Goal: Check status: Check status

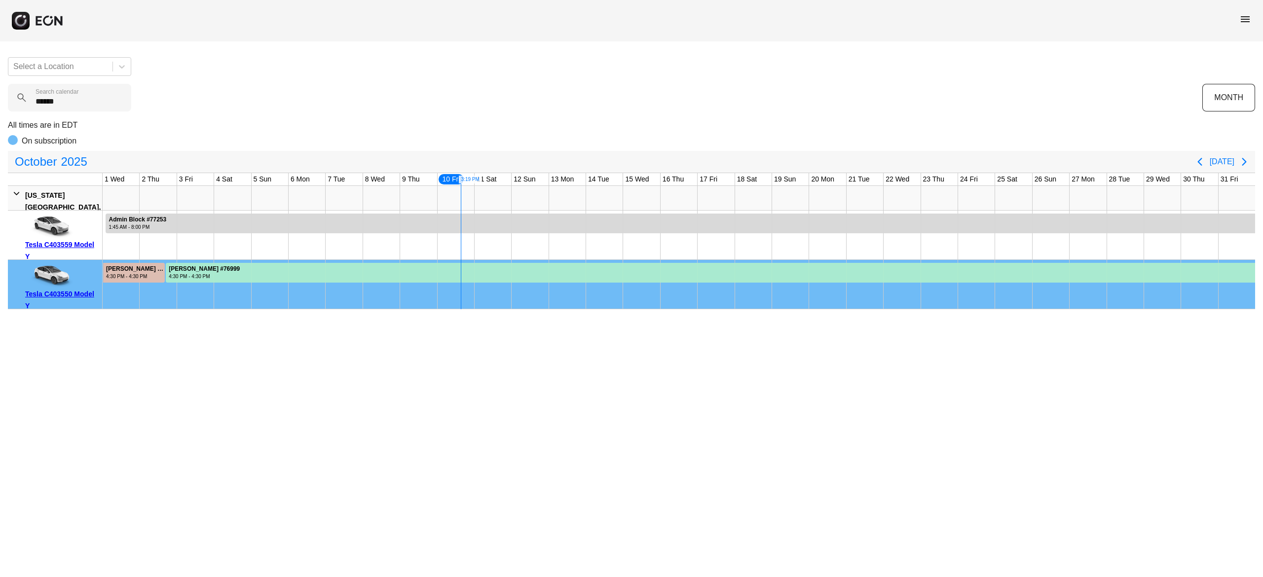
click at [79, 108] on calendar "******" at bounding box center [69, 98] width 123 height 28
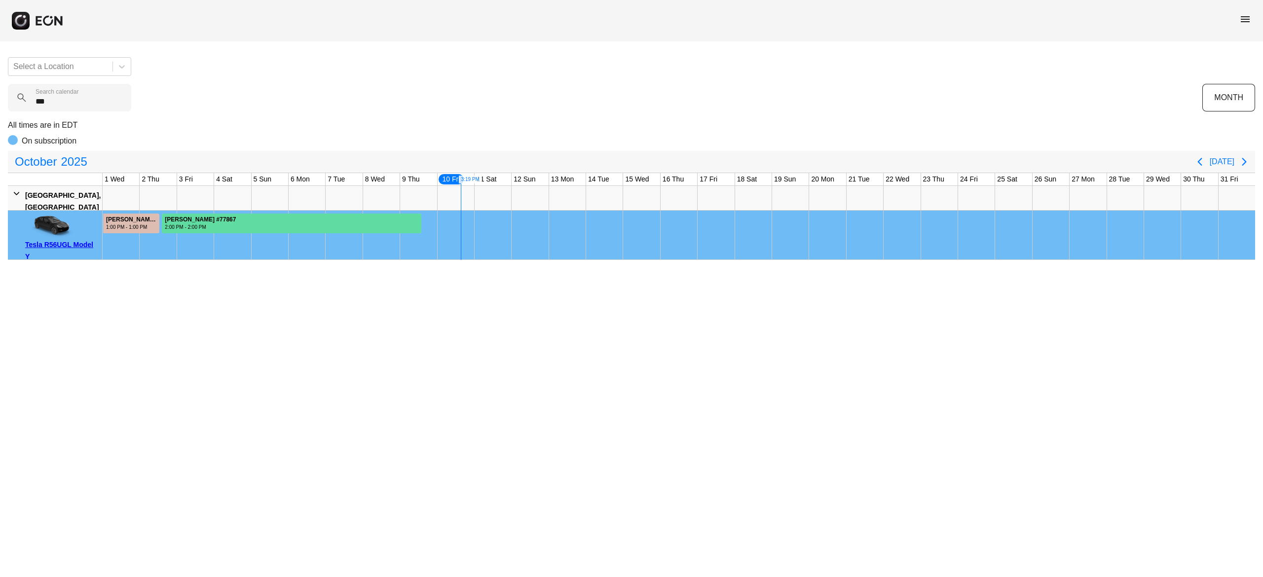
type calendar "***"
click at [336, 220] on div at bounding box center [292, 224] width 260 height 20
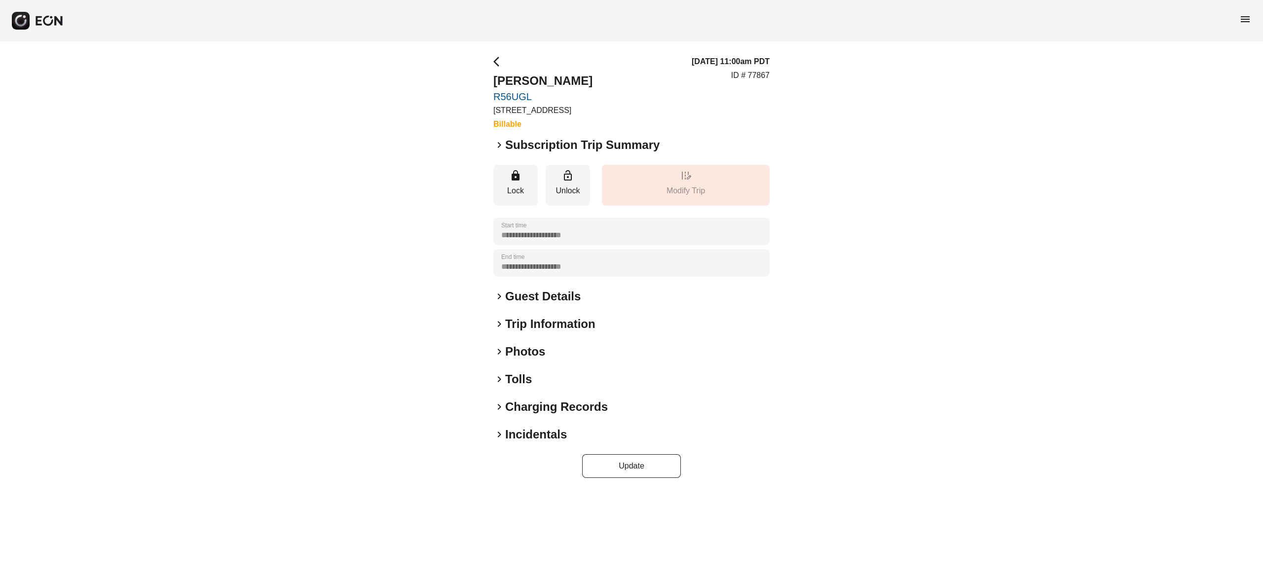
click at [939, 234] on div "**********" at bounding box center [631, 266] width 1263 height 451
